Goal: Find specific page/section: Find specific page/section

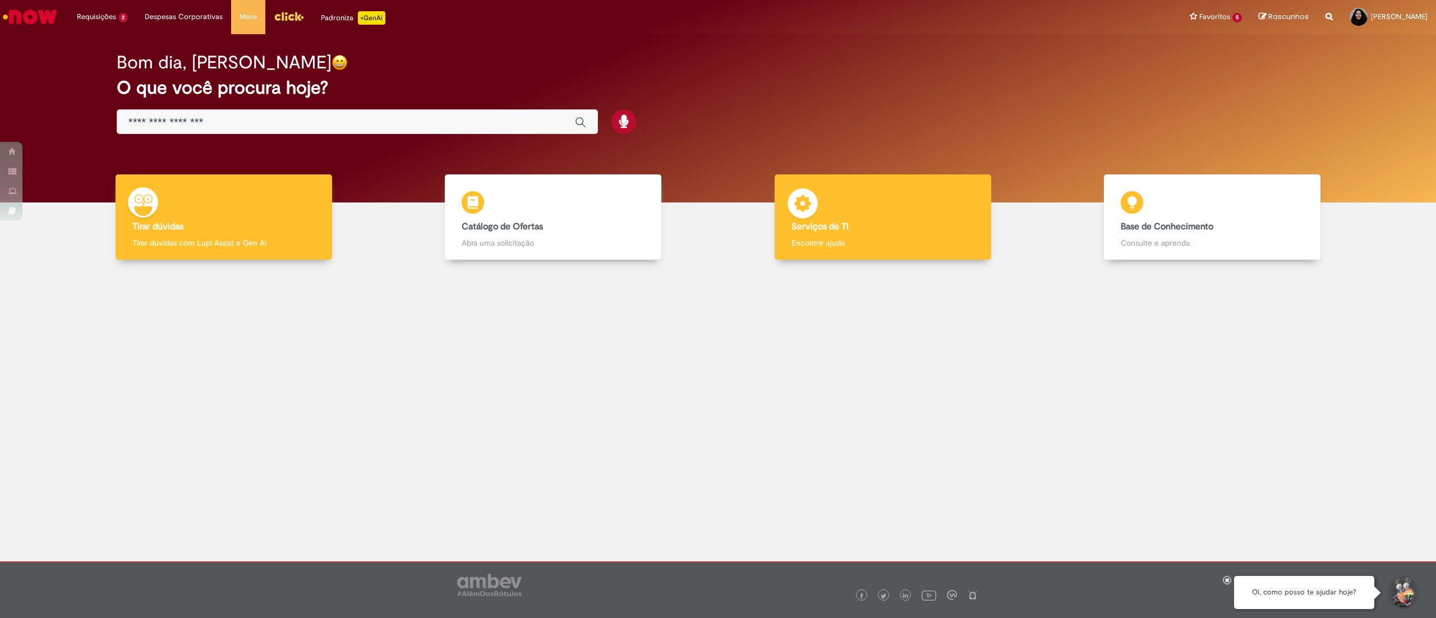
click at [829, 221] on b "Serviços de TI" at bounding box center [819, 226] width 57 height 11
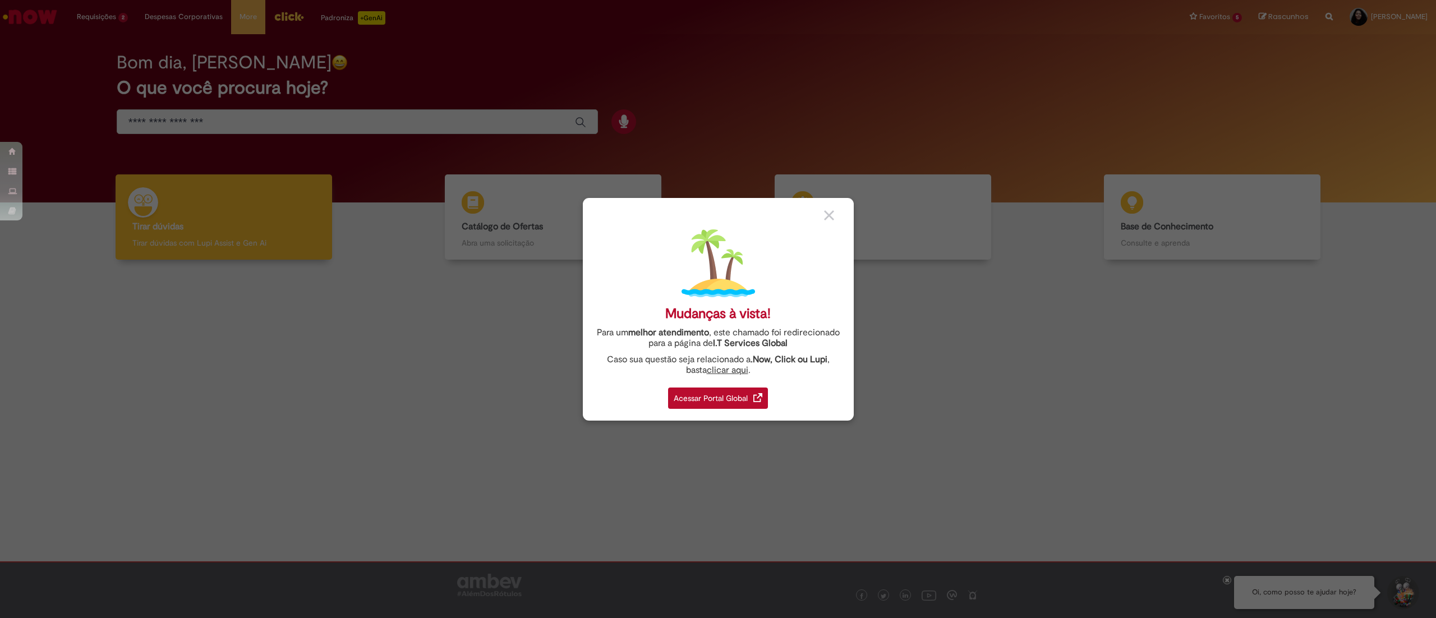
click at [737, 403] on div "Acessar Portal Global" at bounding box center [718, 397] width 100 height 21
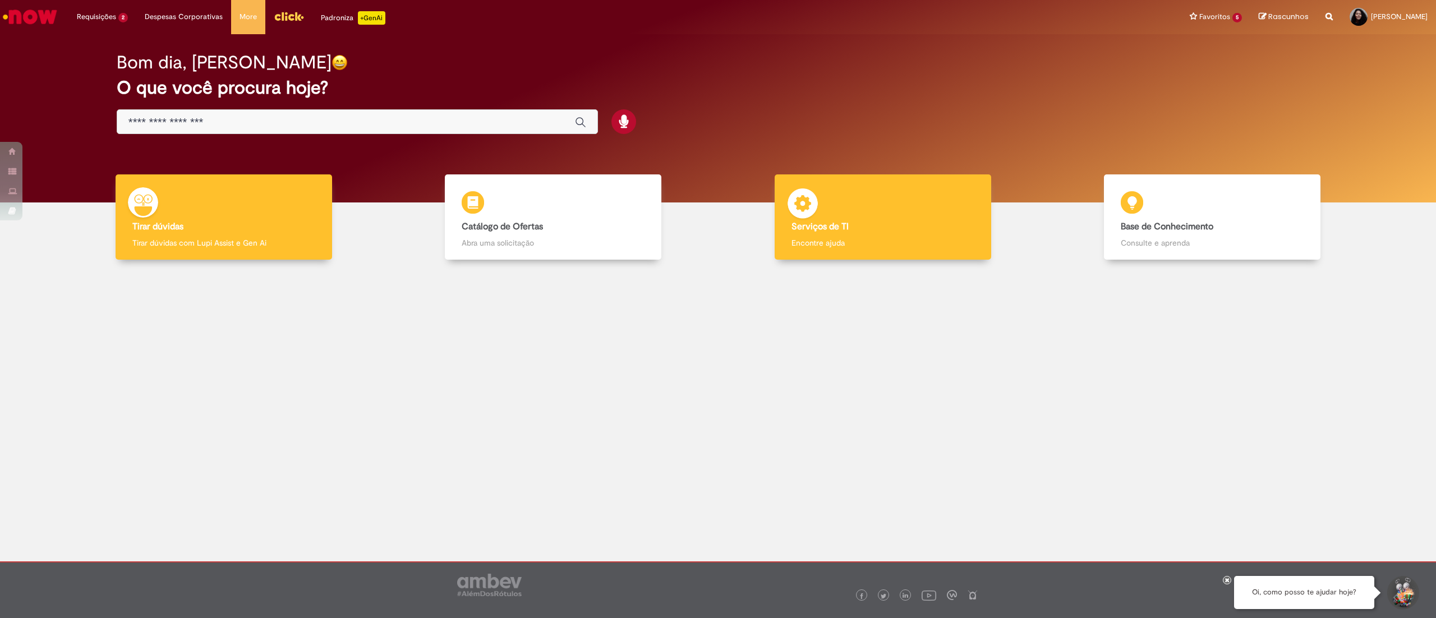
click at [867, 246] on p "Encontre ajuda" at bounding box center [882, 242] width 183 height 11
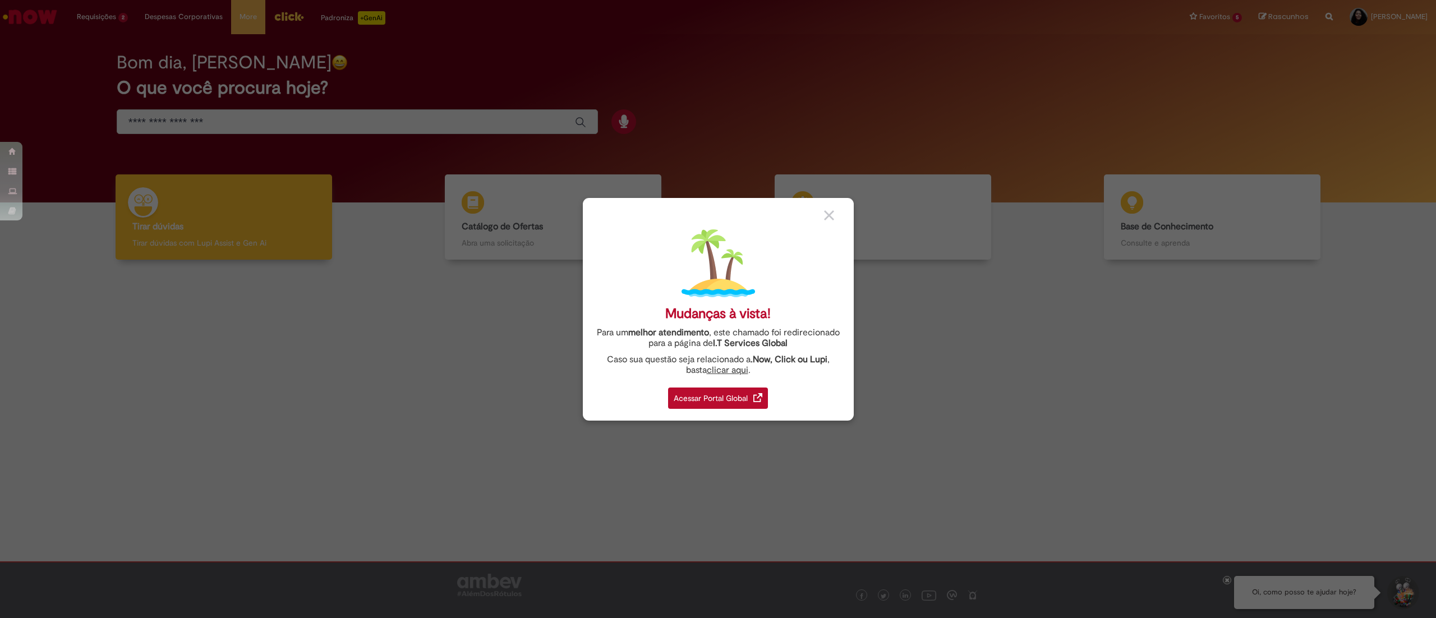
click at [721, 403] on div "Acessar Portal Global" at bounding box center [718, 397] width 100 height 21
